Goal: Information Seeking & Learning: Learn about a topic

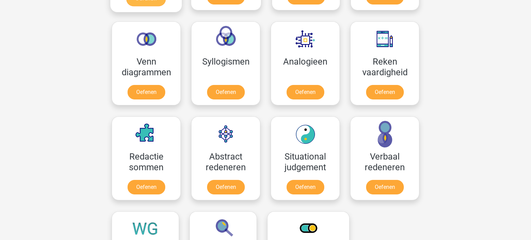
scroll to position [410, 0]
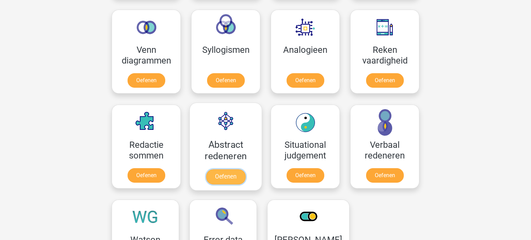
click at [221, 178] on link "Oefenen" at bounding box center [225, 176] width 39 height 15
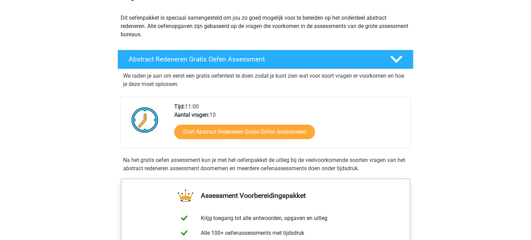
scroll to position [74, 0]
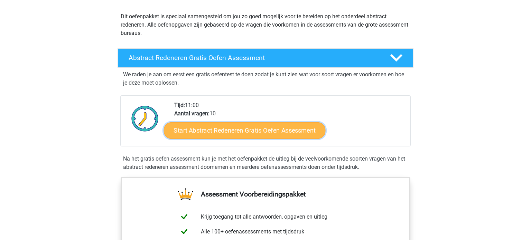
click at [228, 130] on link "Start Abstract Redeneren Gratis Oefen Assessment" at bounding box center [245, 130] width 162 height 17
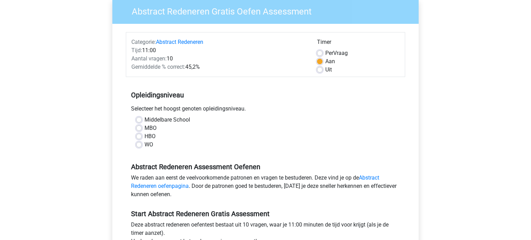
scroll to position [58, 0]
click at [145, 127] on label "MBO" at bounding box center [151, 128] width 12 height 8
click at [139, 127] on input "MBO" at bounding box center [139, 127] width 6 height 7
radio input "true"
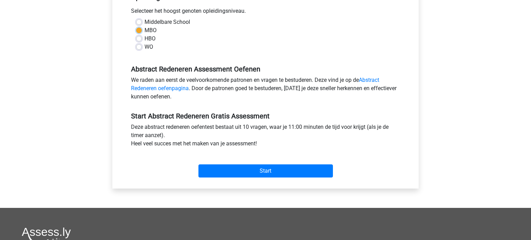
scroll to position [181, 0]
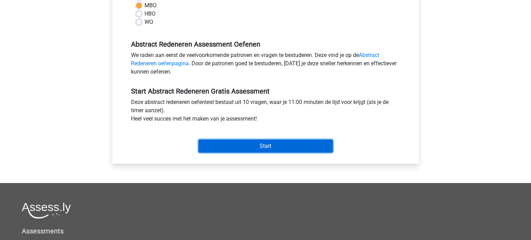
click at [300, 144] on input "Start" at bounding box center [266, 146] width 135 height 13
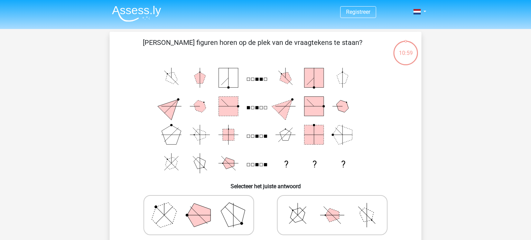
click at [236, 103] on rect at bounding box center [228, 106] width 19 height 19
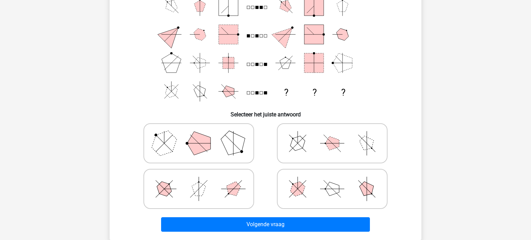
scroll to position [72, 0]
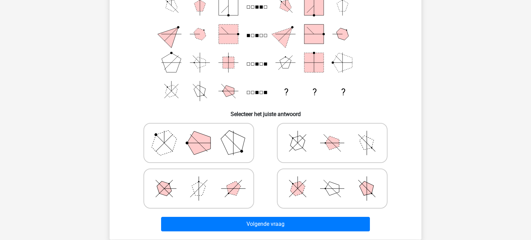
click at [324, 177] on icon at bounding box center [332, 189] width 104 height 35
click at [332, 177] on input "radio" at bounding box center [334, 178] width 4 height 4
radio input "true"
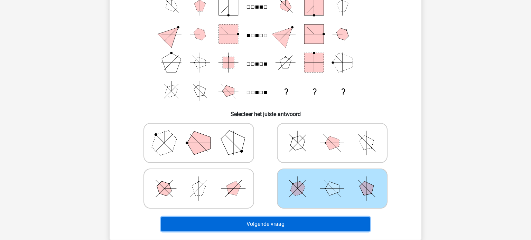
click at [261, 222] on button "Volgende vraag" at bounding box center [265, 224] width 209 height 15
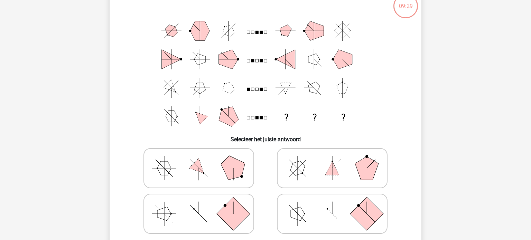
scroll to position [51, 0]
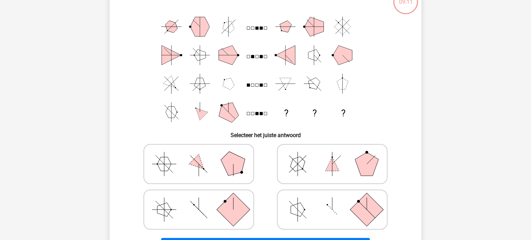
click at [182, 205] on icon at bounding box center [199, 210] width 104 height 35
click at [199, 201] on input "radio" at bounding box center [201, 199] width 4 height 4
radio input "true"
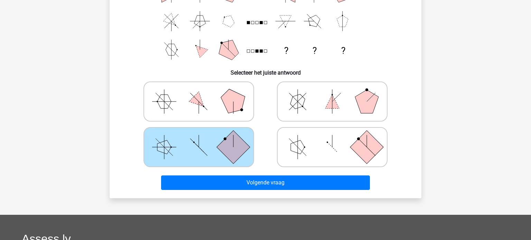
scroll to position [114, 0]
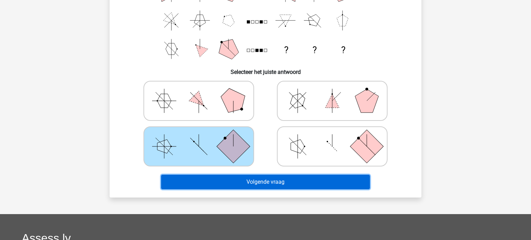
click at [264, 181] on button "Volgende vraag" at bounding box center [265, 182] width 209 height 15
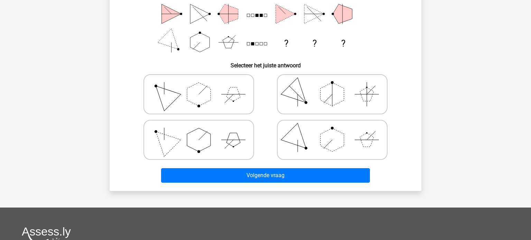
scroll to position [122, 0]
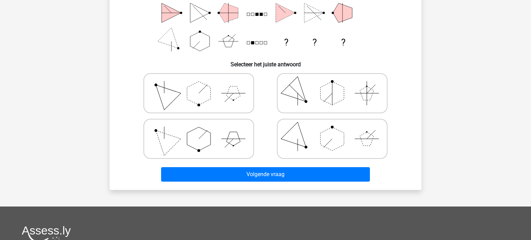
click at [203, 139] on polygon at bounding box center [199, 139] width 24 height 24
click at [203, 130] on input "radio" at bounding box center [201, 128] width 4 height 4
radio input "true"
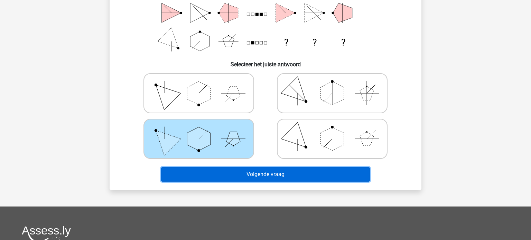
click at [251, 173] on button "Volgende vraag" at bounding box center [265, 174] width 209 height 15
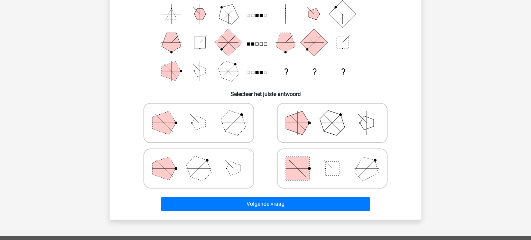
scroll to position [94, 0]
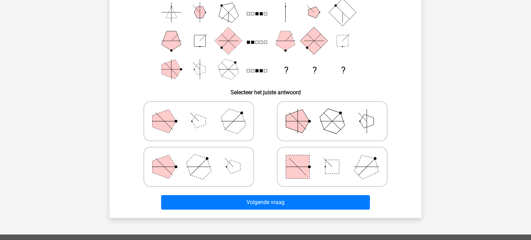
click at [319, 174] on icon at bounding box center [332, 167] width 104 height 35
click at [332, 158] on input "radio" at bounding box center [334, 156] width 4 height 4
radio input "true"
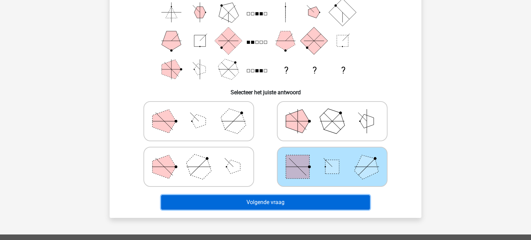
click at [280, 200] on button "Volgende vraag" at bounding box center [265, 202] width 209 height 15
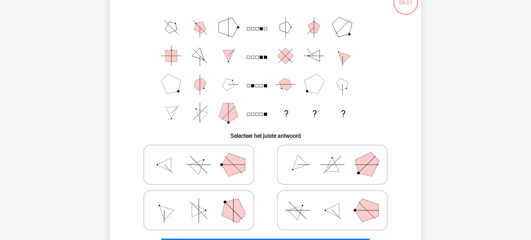
scroll to position [50, 0]
click at [186, 217] on icon at bounding box center [199, 211] width 104 height 35
click at [199, 202] on input "radio" at bounding box center [201, 200] width 4 height 4
radio input "true"
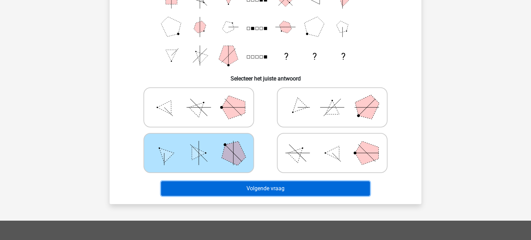
click at [298, 190] on button "Volgende vraag" at bounding box center [265, 189] width 209 height 15
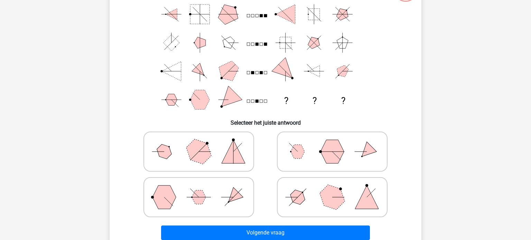
scroll to position [64, 0]
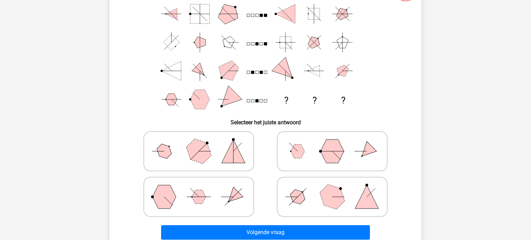
click at [336, 151] on polygon at bounding box center [333, 152] width 24 height 24
click at [336, 143] on input "radio" at bounding box center [334, 140] width 4 height 4
radio input "true"
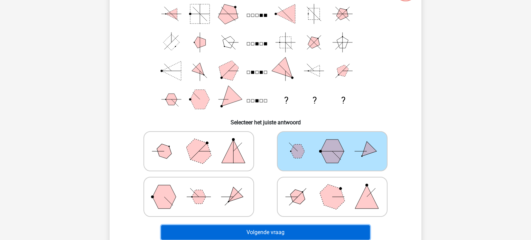
click at [283, 233] on button "Volgende vraag" at bounding box center [265, 232] width 209 height 15
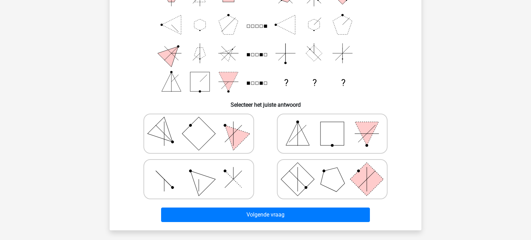
scroll to position [82, 0]
click at [318, 135] on icon at bounding box center [332, 134] width 104 height 35
click at [332, 125] on input "radio" at bounding box center [334, 123] width 4 height 4
radio input "true"
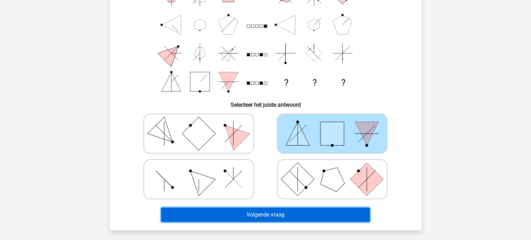
click at [264, 214] on button "Volgende vraag" at bounding box center [265, 215] width 209 height 15
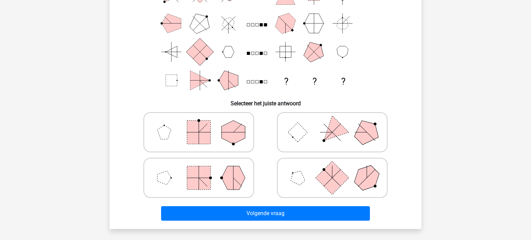
scroll to position [84, 0]
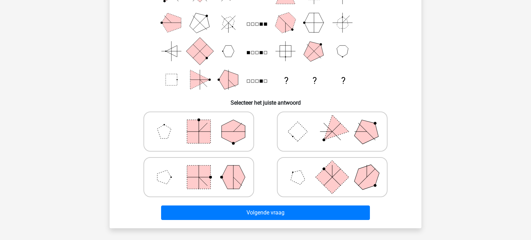
click at [321, 179] on rect at bounding box center [332, 177] width 33 height 33
click at [332, 169] on input "radio" at bounding box center [334, 166] width 4 height 4
radio input "true"
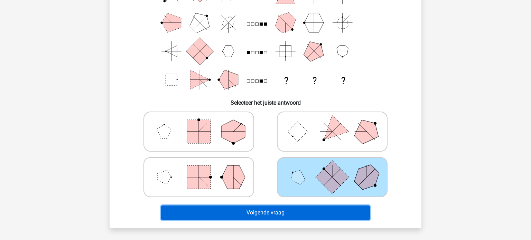
click at [277, 214] on button "Volgende vraag" at bounding box center [265, 213] width 209 height 15
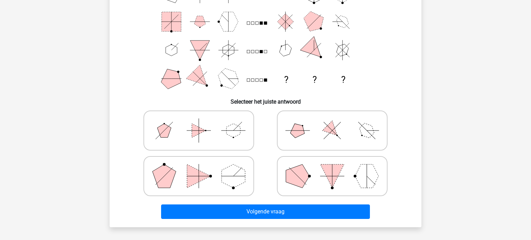
scroll to position [84, 0]
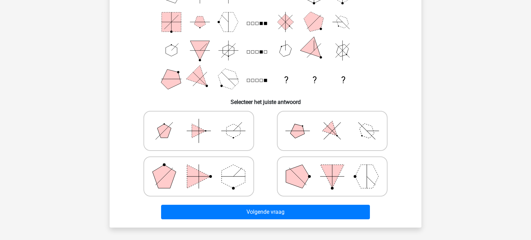
click at [331, 177] on line at bounding box center [332, 177] width 24 height 0
click at [332, 168] on input "radio" at bounding box center [334, 166] width 4 height 4
radio input "true"
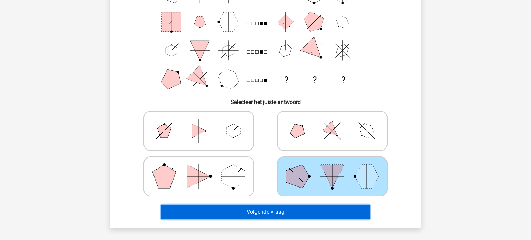
click at [271, 210] on button "Volgende vraag" at bounding box center [265, 212] width 209 height 15
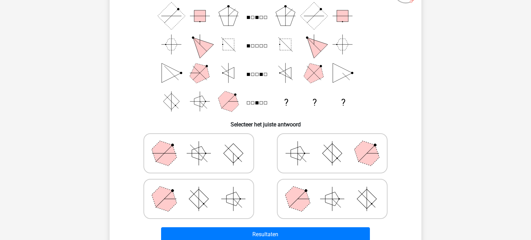
scroll to position [65, 0]
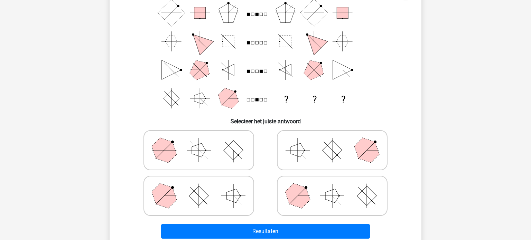
click at [231, 192] on polygon at bounding box center [234, 196] width 14 height 14
click at [203, 187] on input "radio" at bounding box center [201, 185] width 4 height 4
radio input "true"
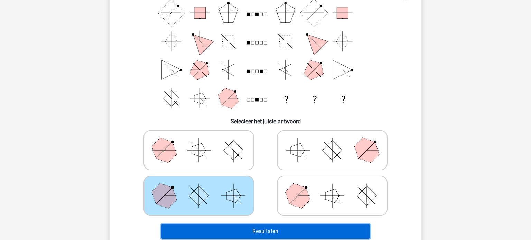
click at [262, 231] on button "Resultaten" at bounding box center [265, 231] width 209 height 15
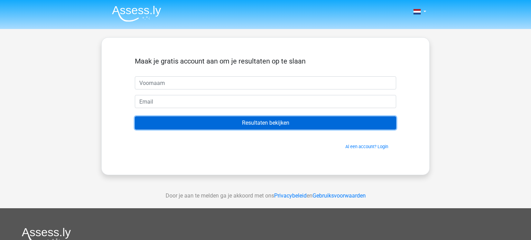
click at [233, 122] on input "Resultaten bekijken" at bounding box center [265, 123] width 261 height 13
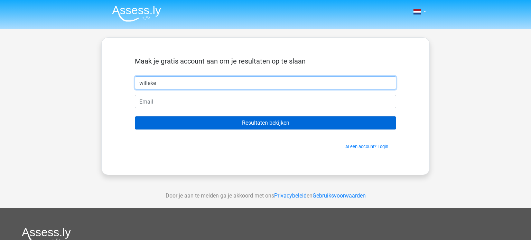
type input "willeke"
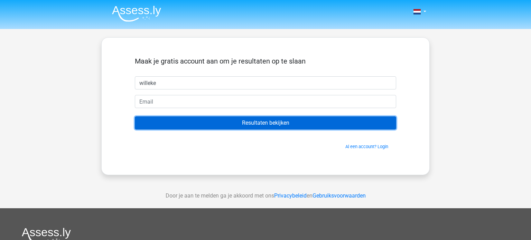
click at [243, 121] on input "Resultaten bekijken" at bounding box center [265, 123] width 261 height 13
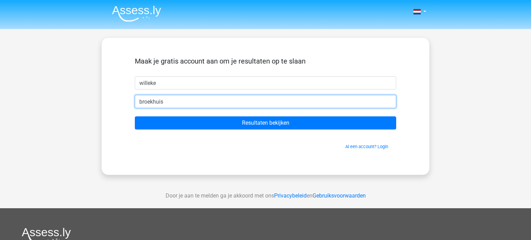
type input "[EMAIL_ADDRESS][DOMAIN_NAME]"
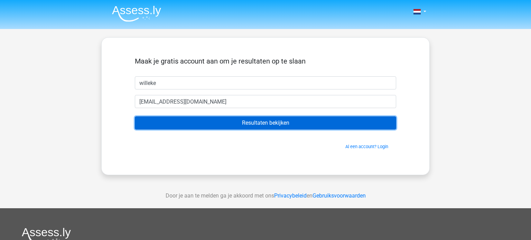
click at [273, 126] on input "Resultaten bekijken" at bounding box center [265, 123] width 261 height 13
click at [256, 123] on input "Resultaten bekijken" at bounding box center [265, 123] width 261 height 13
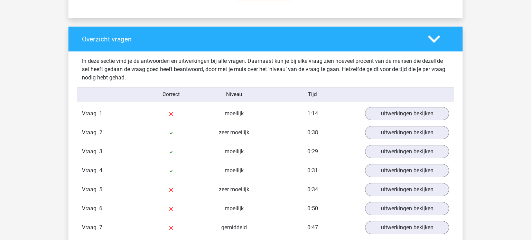
scroll to position [494, 0]
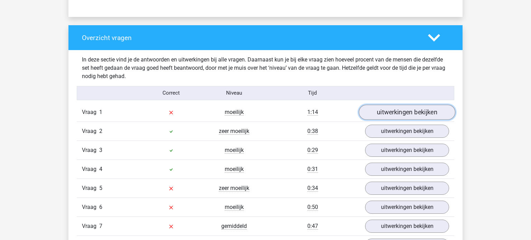
click at [383, 112] on link "uitwerkingen bekijken" at bounding box center [407, 112] width 96 height 15
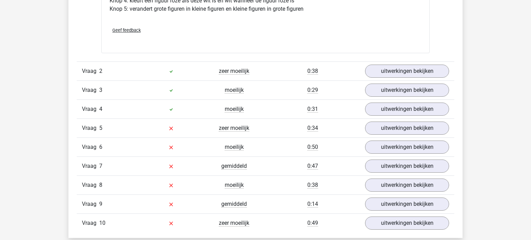
scroll to position [963, 0]
click at [393, 129] on link "uitwerkingen bekijken" at bounding box center [407, 127] width 96 height 15
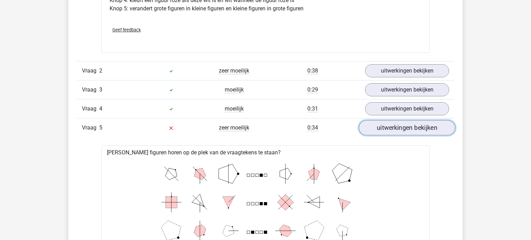
click at [415, 129] on link "uitwerkingen bekijken" at bounding box center [407, 127] width 96 height 15
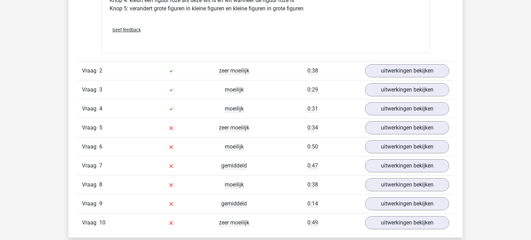
click at [362, 131] on div "uitwerkingen bekijken" at bounding box center [407, 127] width 94 height 13
click at [386, 126] on link "uitwerkingen bekijken" at bounding box center [407, 127] width 96 height 15
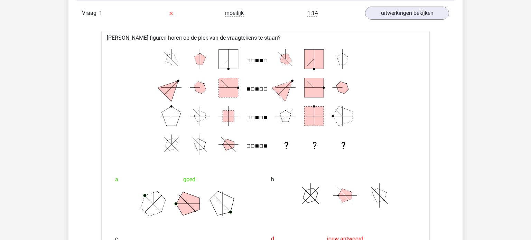
scroll to position [582, 0]
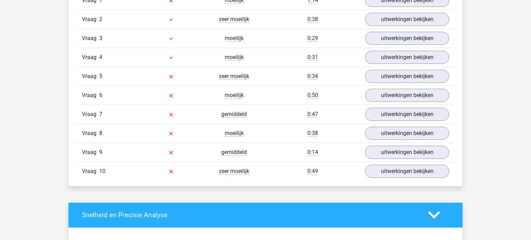
scroll to position [611, 0]
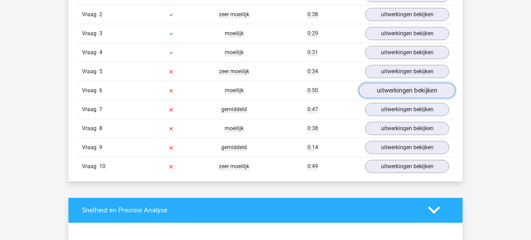
click at [378, 89] on link "uitwerkingen bekijken" at bounding box center [407, 90] width 96 height 15
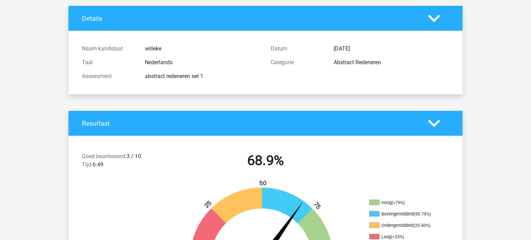
scroll to position [0, 0]
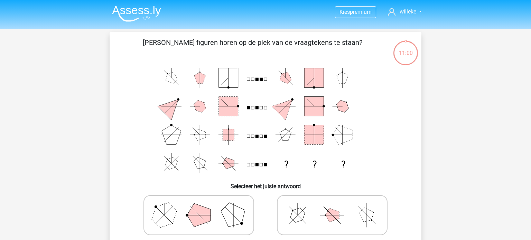
scroll to position [65, 0]
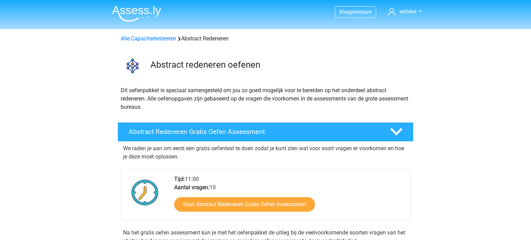
scroll to position [74, 0]
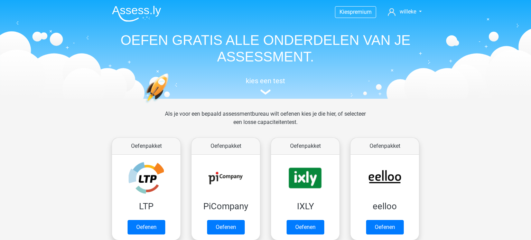
scroll to position [410, 0]
